Goal: Task Accomplishment & Management: Use online tool/utility

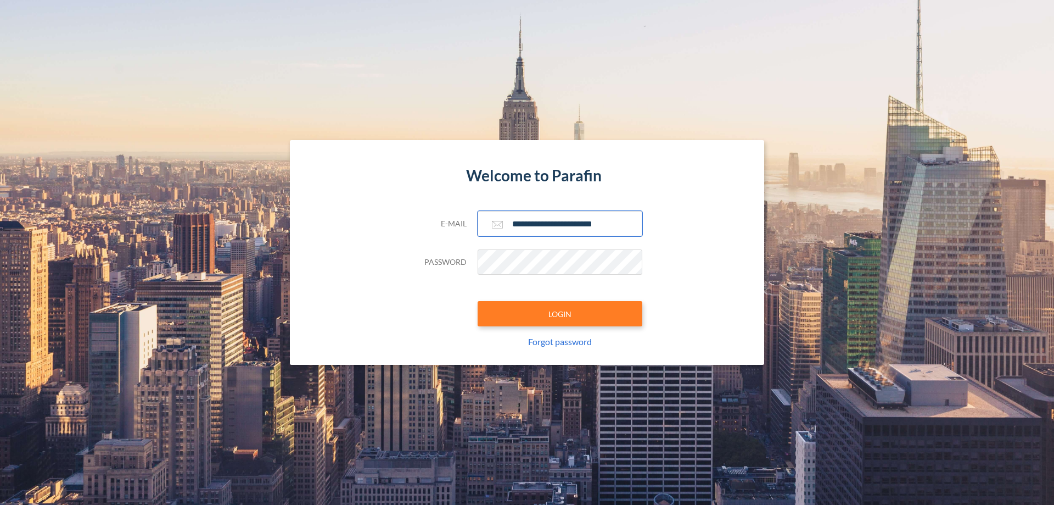
type input "**********"
click at [560, 314] on button "LOGIN" at bounding box center [560, 313] width 165 height 25
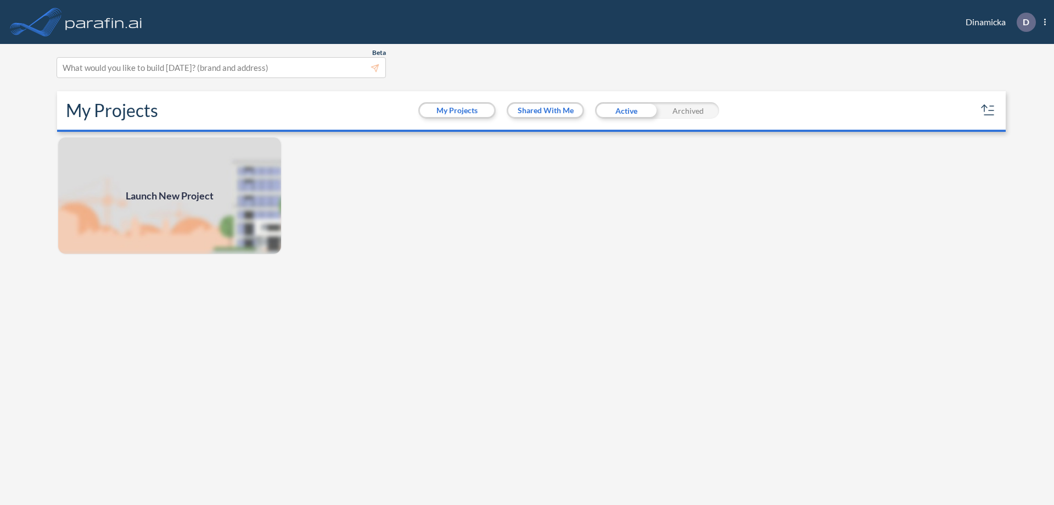
scroll to position [3, 0]
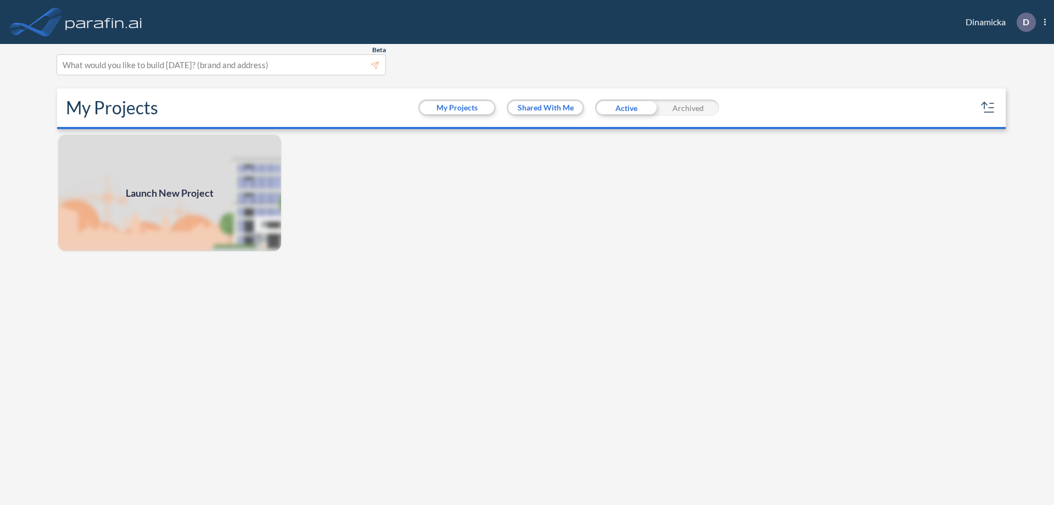
click at [170, 193] on span "Launch New Project" at bounding box center [170, 193] width 88 height 15
